Goal: Task Accomplishment & Management: Manage account settings

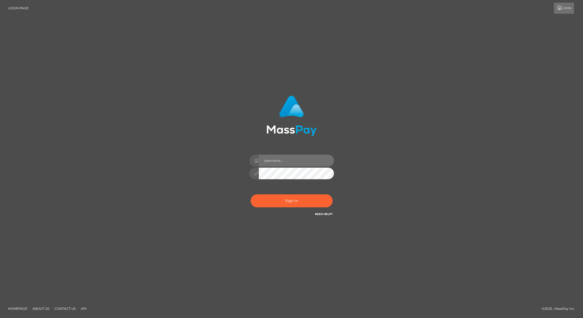
click at [280, 161] on input "text" at bounding box center [296, 160] width 75 height 12
type input "[PERSON_NAME][DOMAIN_NAME]"
click at [285, 197] on button "Sign in" at bounding box center [292, 200] width 82 height 13
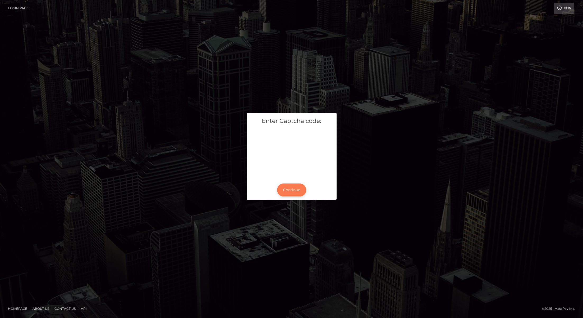
click at [294, 194] on button "Continue" at bounding box center [291, 189] width 29 height 13
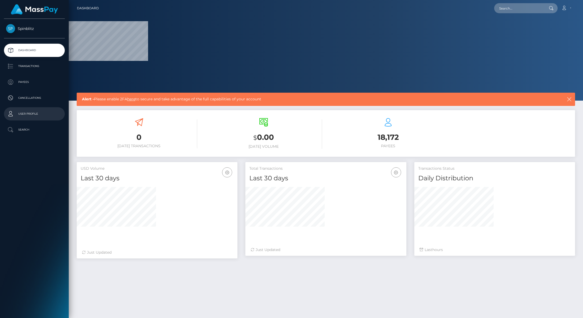
click at [27, 115] on p "User Profile" at bounding box center [34, 114] width 57 height 8
click at [31, 111] on p "User Profile" at bounding box center [34, 114] width 57 height 8
click at [27, 111] on p "User Profile" at bounding box center [34, 114] width 57 height 8
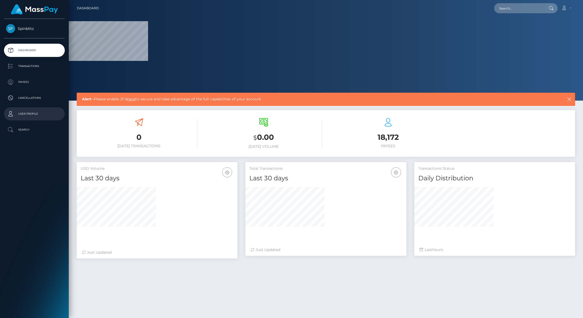
click at [27, 111] on p "User Profile" at bounding box center [34, 114] width 57 height 8
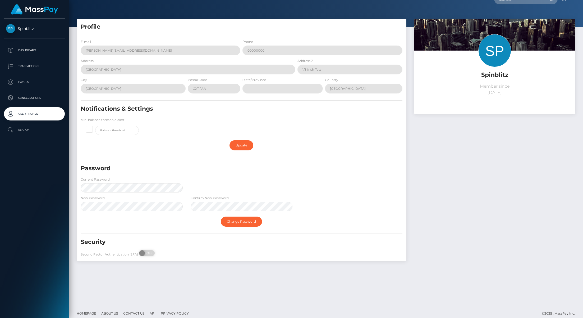
scroll to position [13, 0]
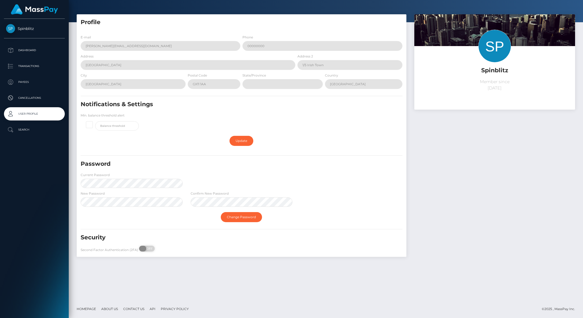
click at [146, 246] on span "OFF" at bounding box center [148, 248] width 13 height 6
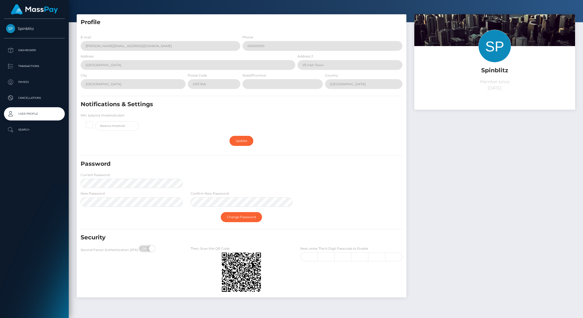
checkbox input "true"
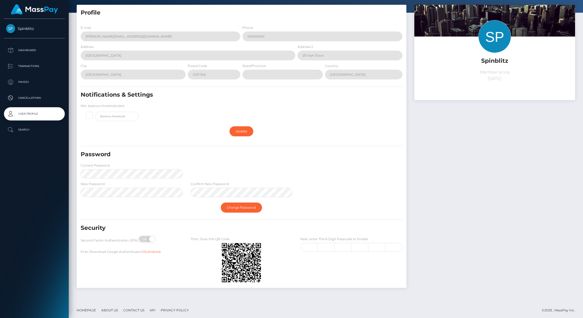
scroll to position [0, 0]
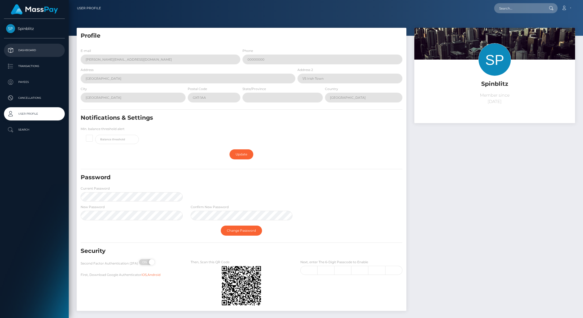
click at [29, 48] on p "Dashboard" at bounding box center [34, 50] width 57 height 8
